Goal: Information Seeking & Learning: Compare options

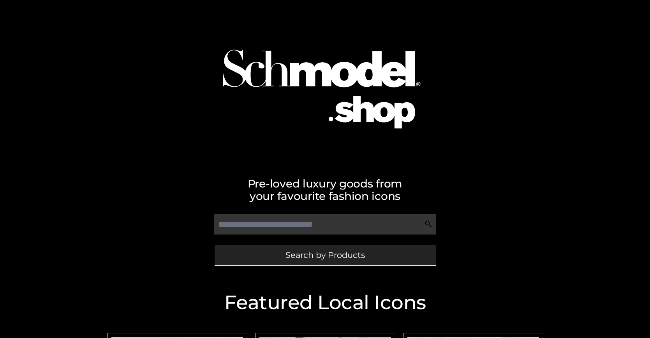
click at [325, 255] on span "Search by Products" at bounding box center [324, 255] width 79 height 8
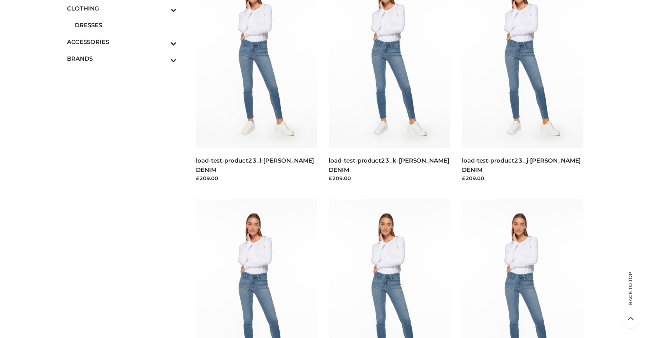
click at [125, 25] on span "DRESSES" at bounding box center [126, 25] width 102 height 9
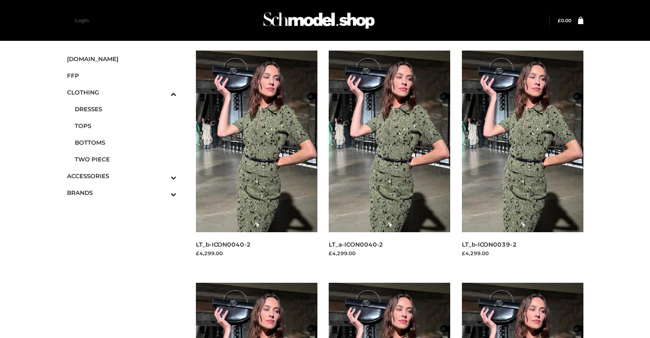
scroll to position [627, 0]
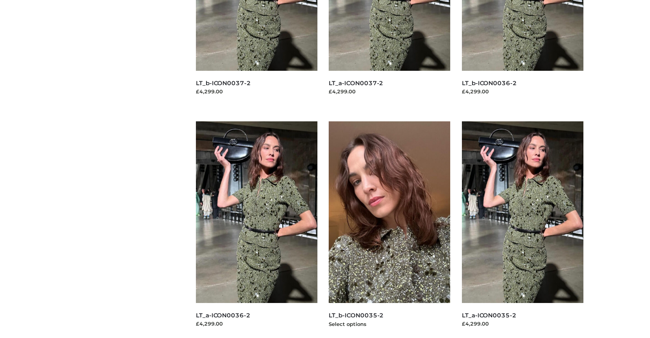
click at [389, 230] on img at bounding box center [388, 212] width 121 height 182
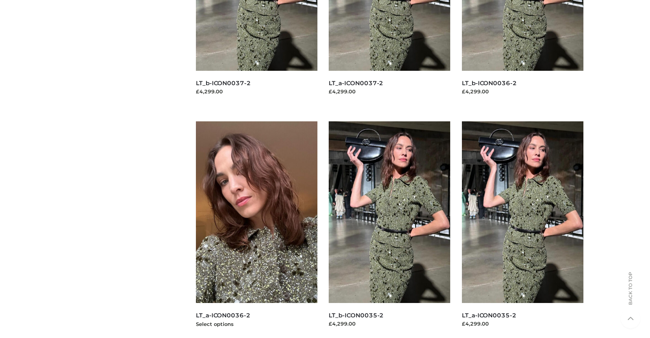
click at [256, 230] on img at bounding box center [256, 212] width 121 height 182
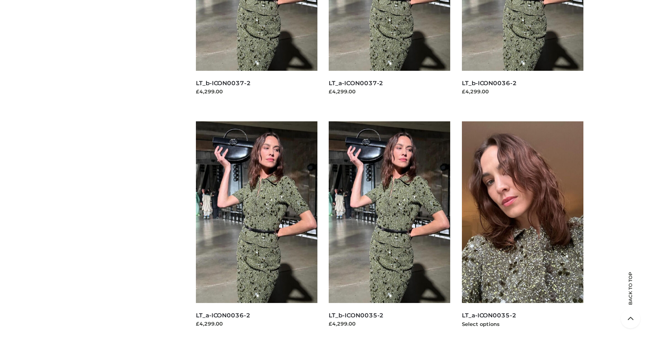
click at [522, 230] on img at bounding box center [522, 212] width 121 height 182
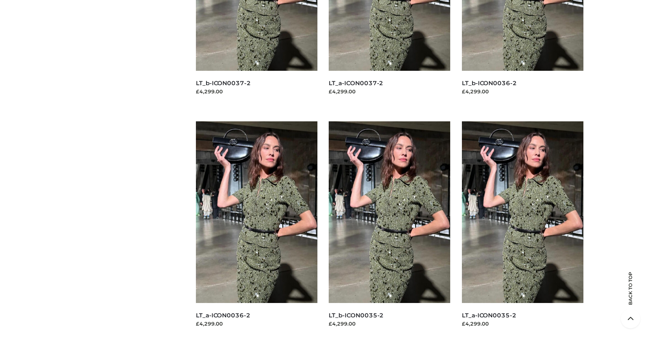
scroll to position [0, 0]
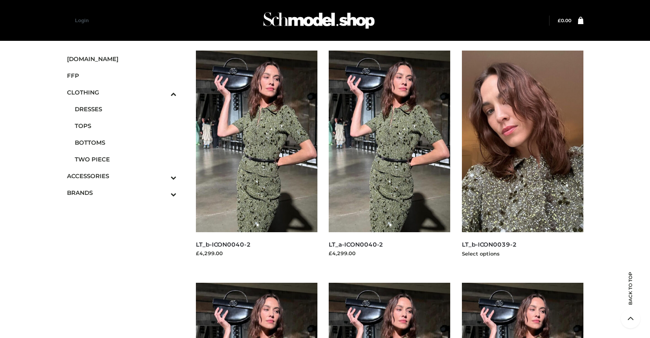
click at [522, 159] on img at bounding box center [522, 142] width 121 height 182
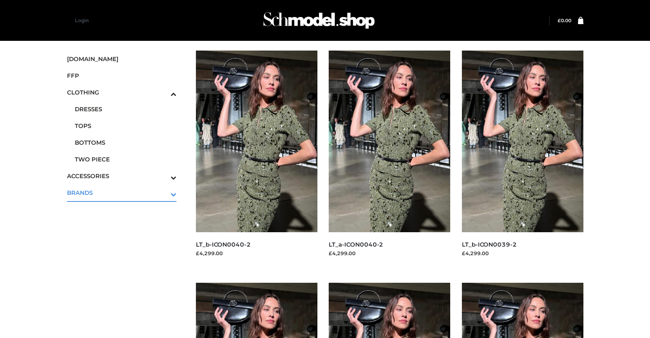
click at [163, 193] on icon "Toggle Submenu" at bounding box center [132, 194] width 87 height 9
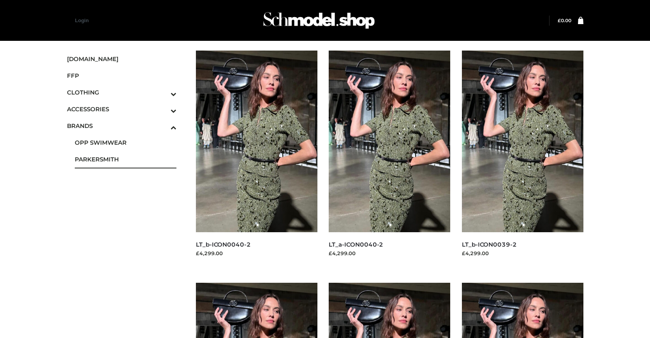
click at [125, 159] on span "PARKERSMITH" at bounding box center [126, 159] width 102 height 9
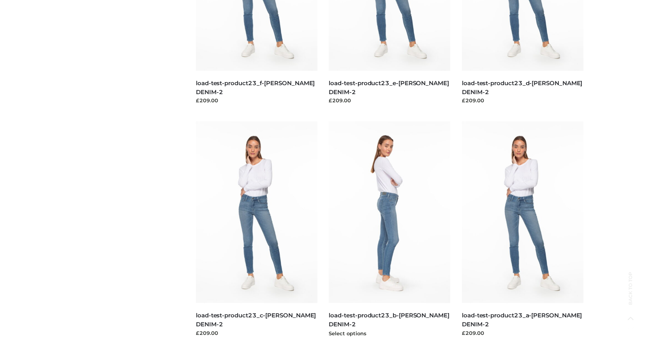
click at [389, 230] on img at bounding box center [388, 212] width 121 height 182
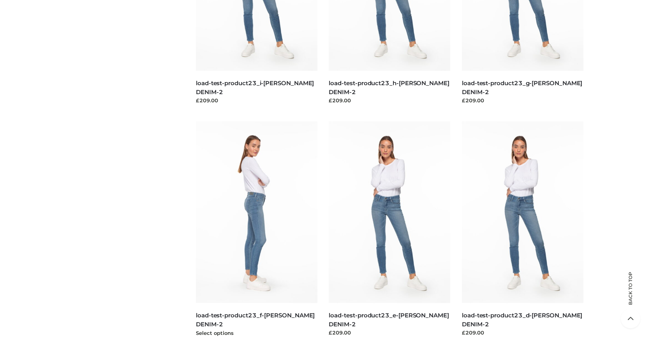
click at [256, 230] on img at bounding box center [256, 212] width 121 height 182
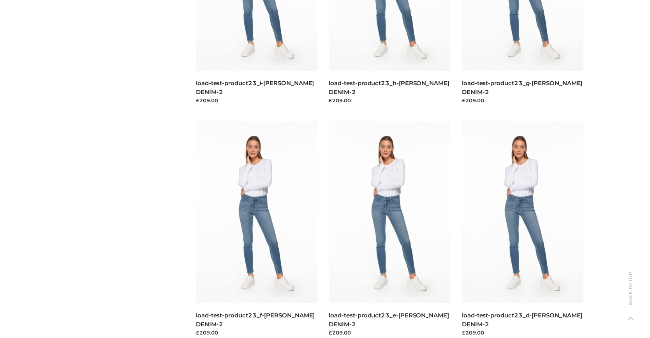
scroll to position [627, 0]
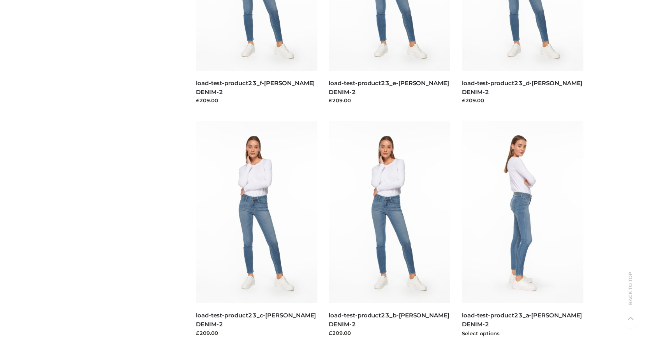
click at [522, 230] on img at bounding box center [522, 212] width 121 height 182
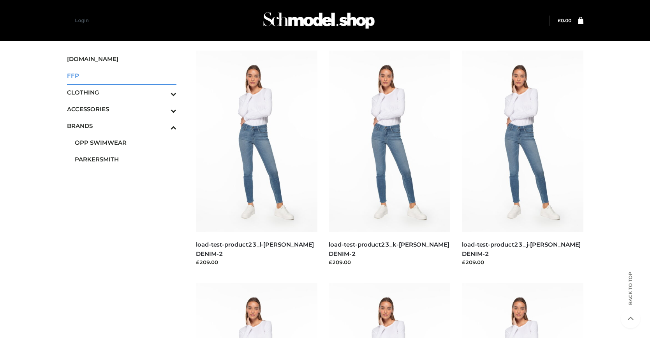
click at [121, 76] on span "FFP" at bounding box center [122, 75] width 110 height 9
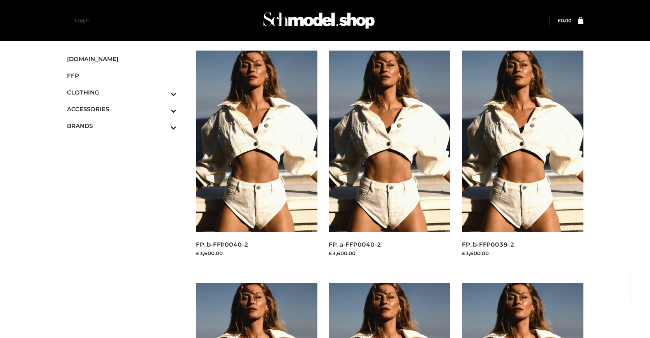
scroll to position [394, 0]
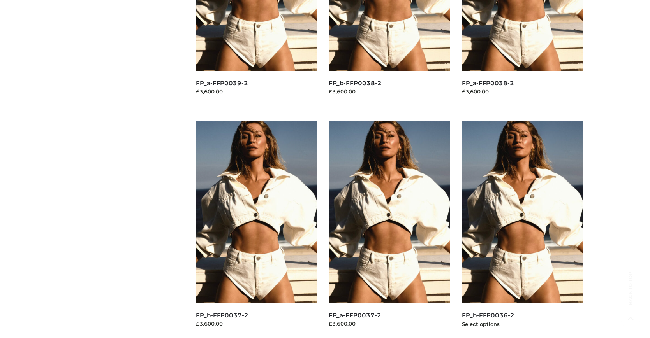
click at [522, 230] on img at bounding box center [522, 212] width 121 height 182
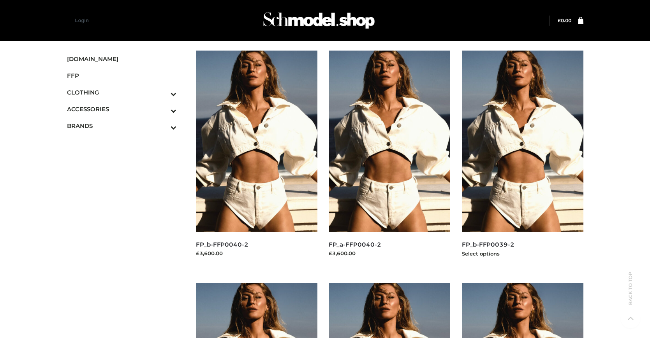
click at [522, 159] on img at bounding box center [522, 142] width 121 height 182
click at [256, 159] on img at bounding box center [256, 142] width 121 height 182
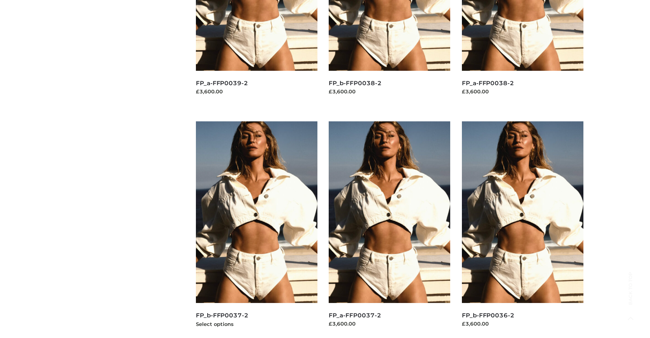
click at [256, 230] on img at bounding box center [256, 212] width 121 height 182
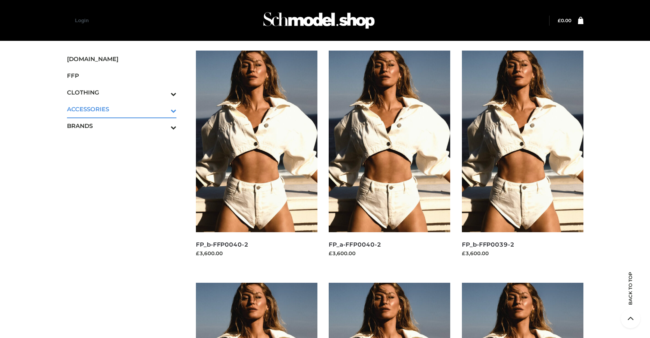
click at [163, 109] on icon "Toggle Submenu" at bounding box center [132, 110] width 87 height 9
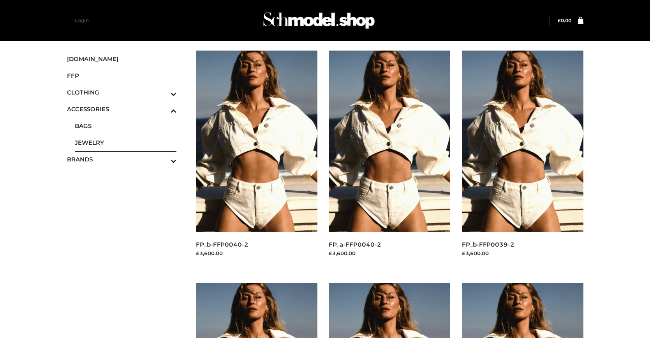
click at [125, 142] on span "JEWELRY" at bounding box center [126, 142] width 102 height 9
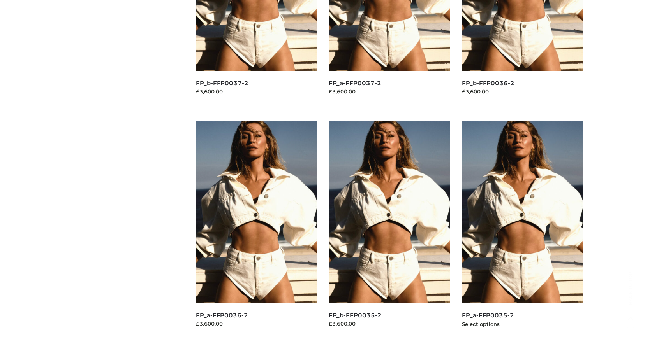
click at [522, 230] on img at bounding box center [522, 212] width 121 height 182
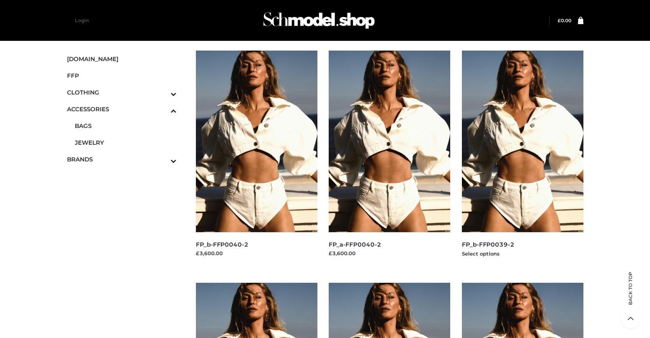
click at [522, 159] on img at bounding box center [522, 142] width 121 height 182
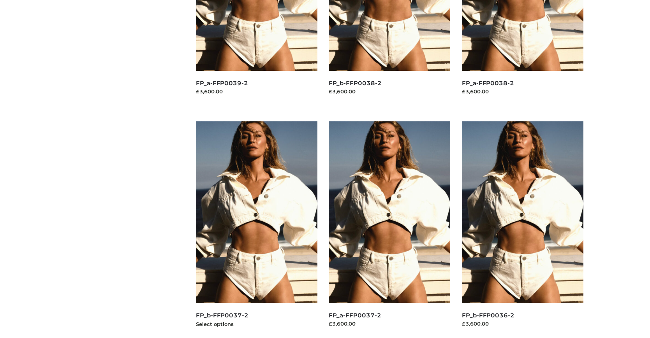
click at [256, 230] on img at bounding box center [256, 212] width 121 height 182
click at [522, 230] on img at bounding box center [522, 212] width 121 height 182
